Goal: Task Accomplishment & Management: Complete application form

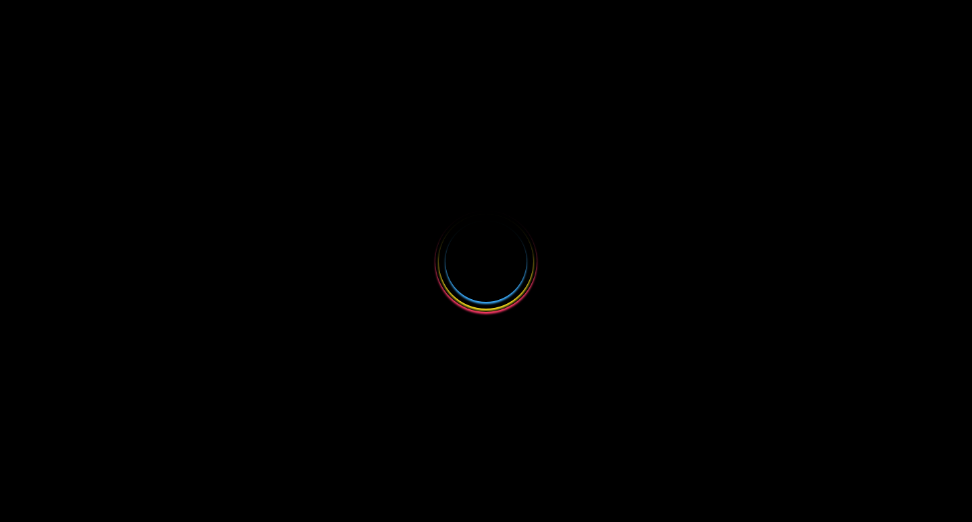
select select
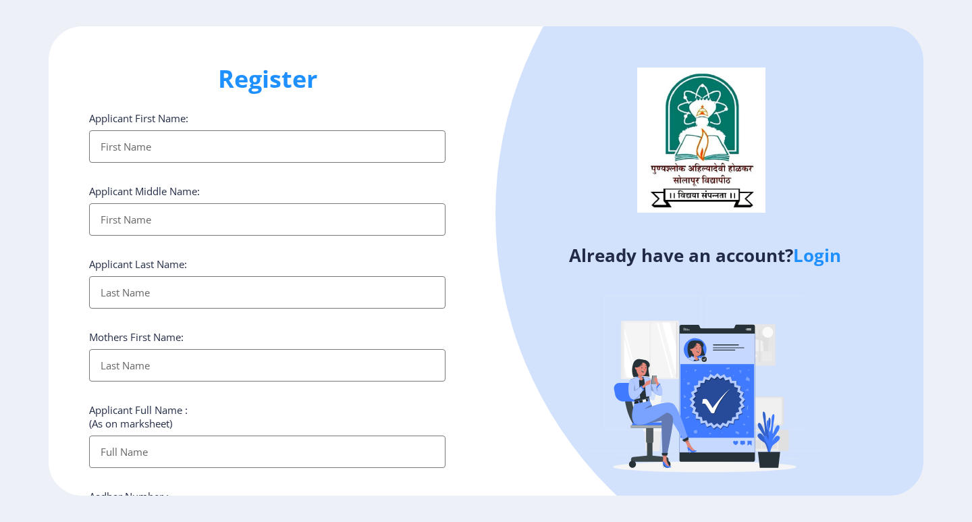
drag, startPoint x: 972, startPoint y: 167, endPoint x: 972, endPoint y: 217, distance: 49.3
click at [972, 217] on ngx-register "Register Applicant First Name: Applicant Middle Name: Applicant Last Name: Moth…" at bounding box center [486, 261] width 972 height 470
click at [970, 181] on ngx-register "Register Applicant First Name: Applicant Middle Name: Applicant Last Name: Moth…" at bounding box center [486, 261] width 972 height 470
drag, startPoint x: 972, startPoint y: 142, endPoint x: 972, endPoint y: 209, distance: 66.9
click at [972, 209] on ngx-register "Register Applicant First Name: Applicant Middle Name: Applicant Last Name: Moth…" at bounding box center [486, 261] width 972 height 470
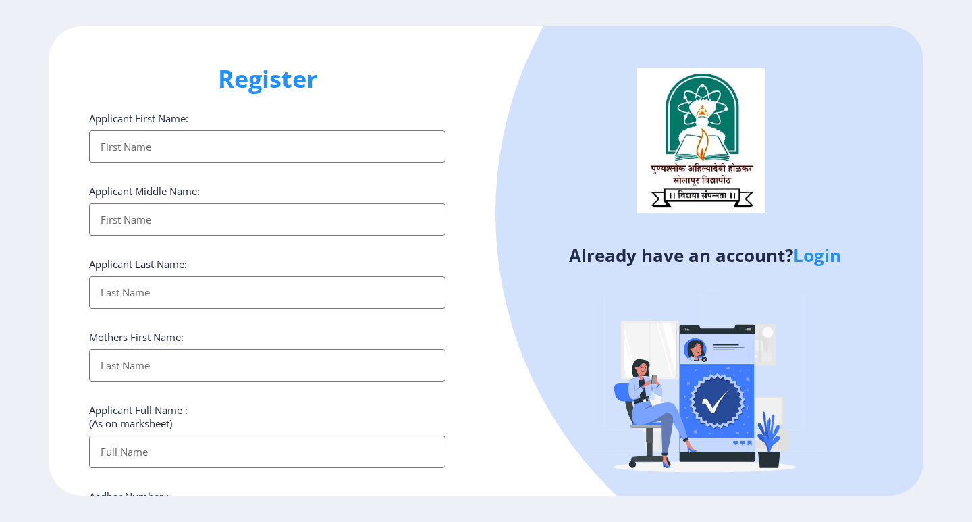
click at [82, 296] on div "Register Applicant First Name: Applicant Middle Name: Applicant Last Name: Moth…" at bounding box center [268, 261] width 438 height 470
select select
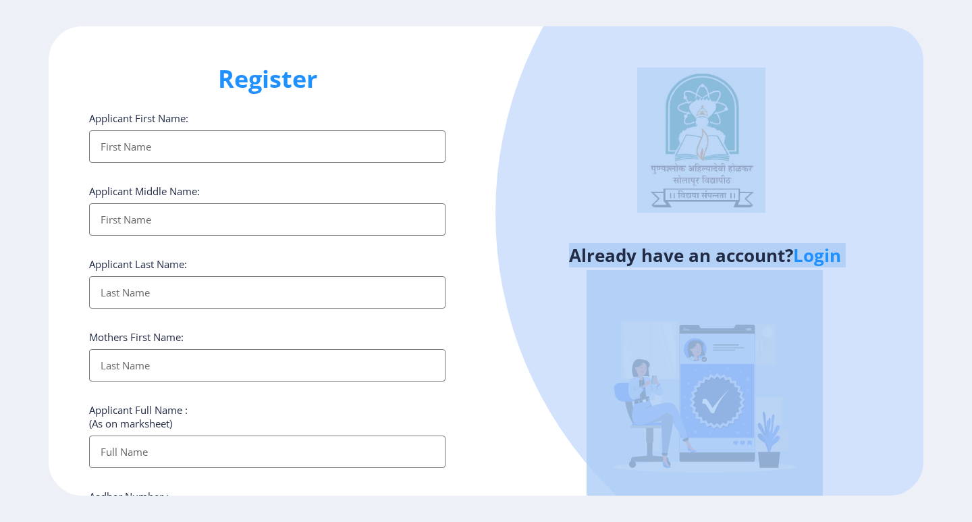
drag, startPoint x: 972, startPoint y: 150, endPoint x: 972, endPoint y: 255, distance: 105.3
click at [972, 255] on ngx-register "Register Applicant First Name: Applicant Middle Name: Applicant Last Name: Moth…" at bounding box center [486, 261] width 972 height 470
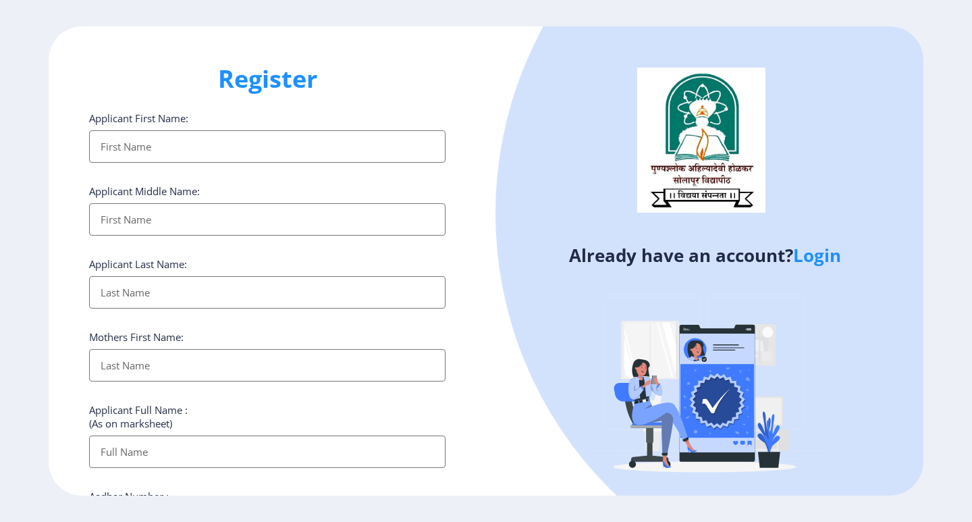
click at [859, 271] on div at bounding box center [885, 213] width 778 height 778
